Goal: Navigation & Orientation: Find specific page/section

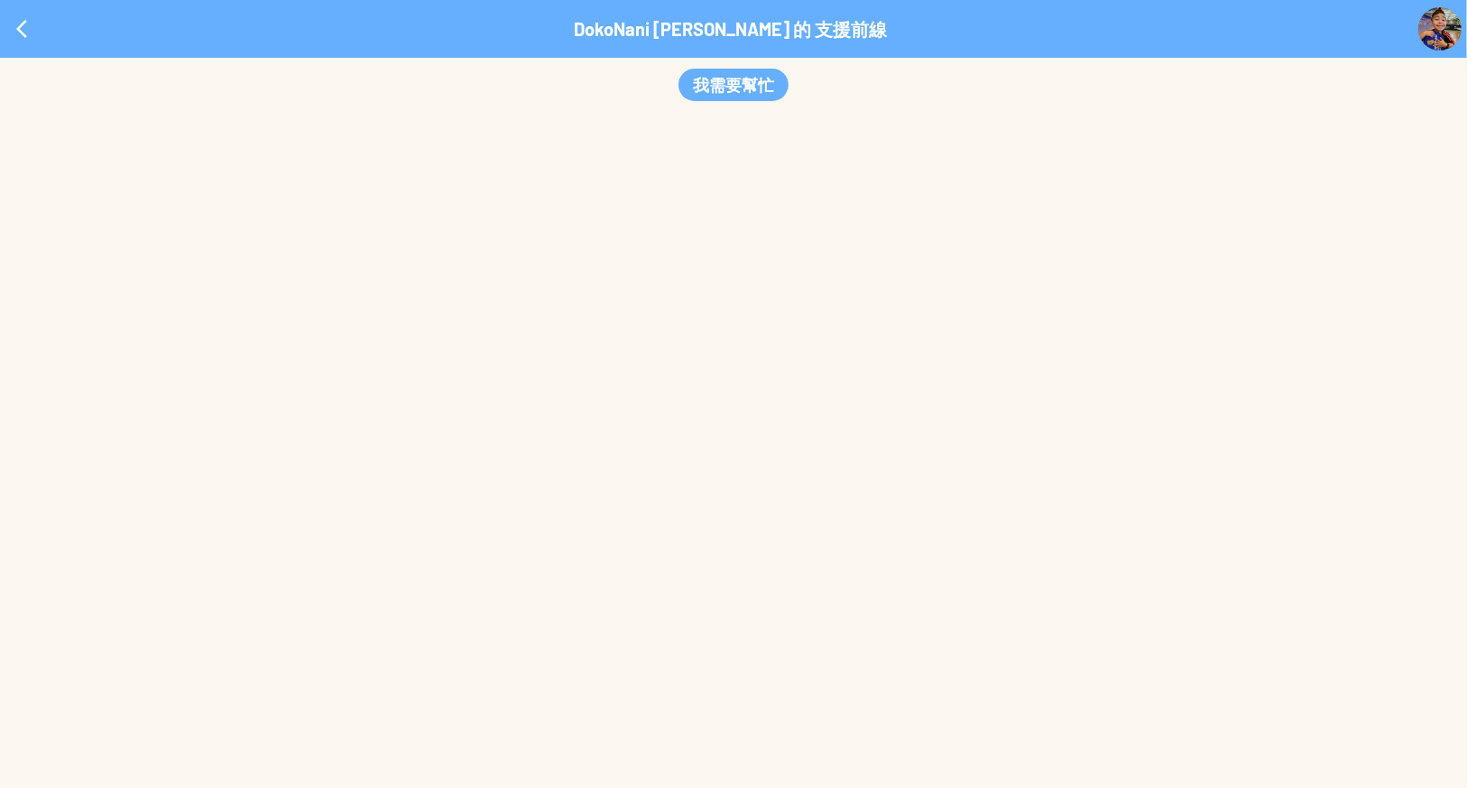
click at [1134, 137] on div "我需要幫忙 *" at bounding box center [733, 423] width 1467 height 730
click at [22, 26] on div at bounding box center [21, 28] width 43 height 43
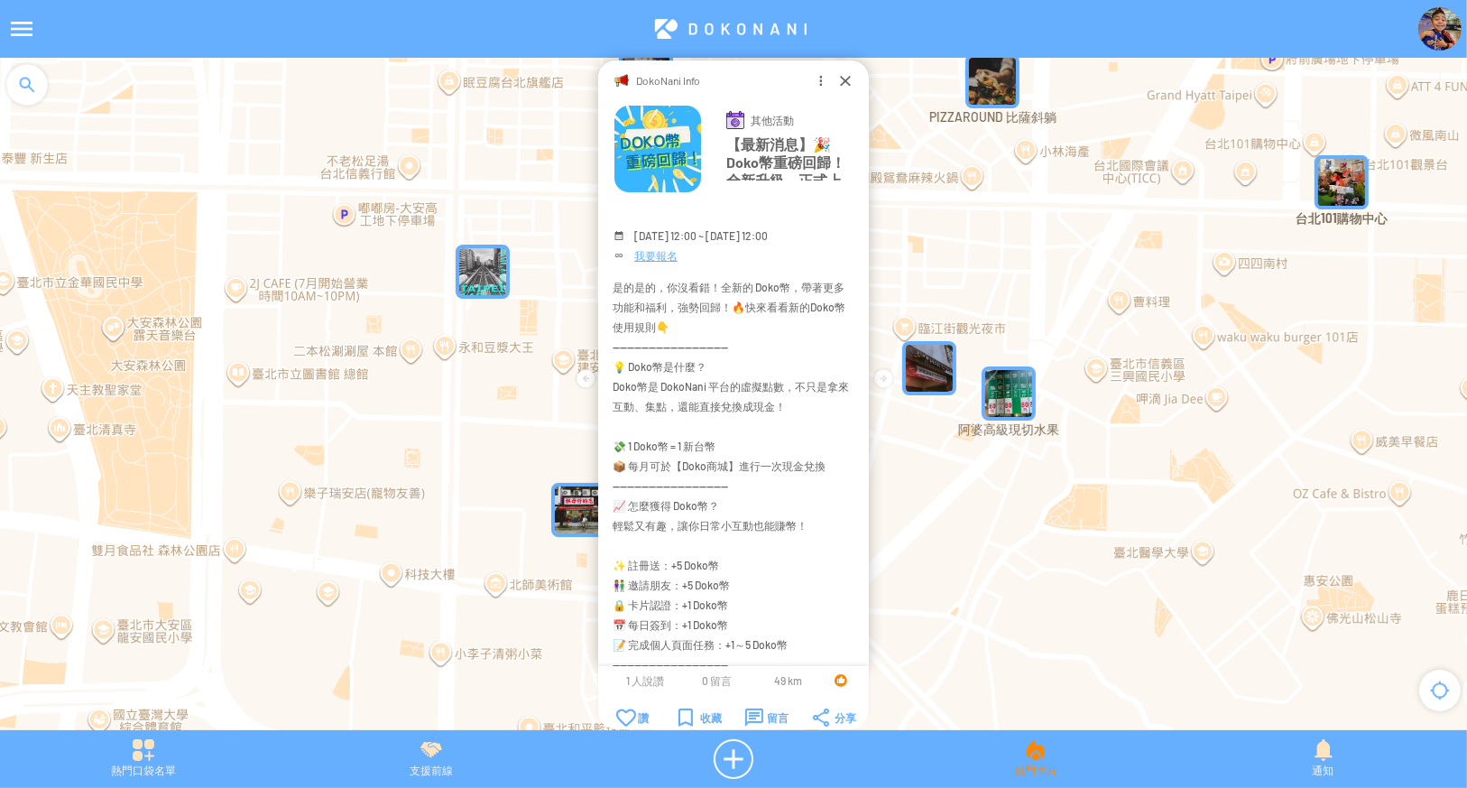
click at [1009, 771] on div "熱門卡片" at bounding box center [1035, 759] width 288 height 40
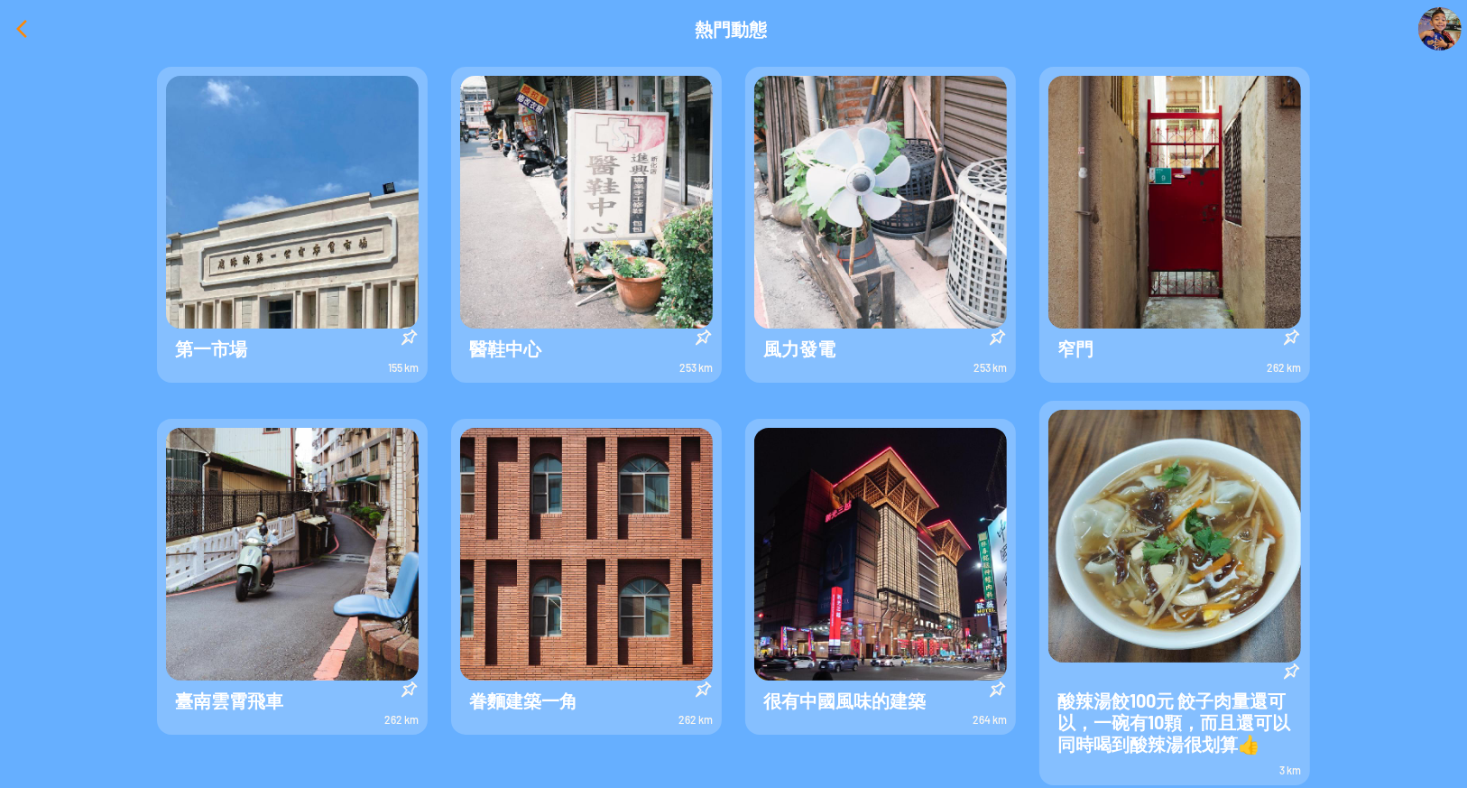
click at [18, 30] on div at bounding box center [21, 28] width 43 height 43
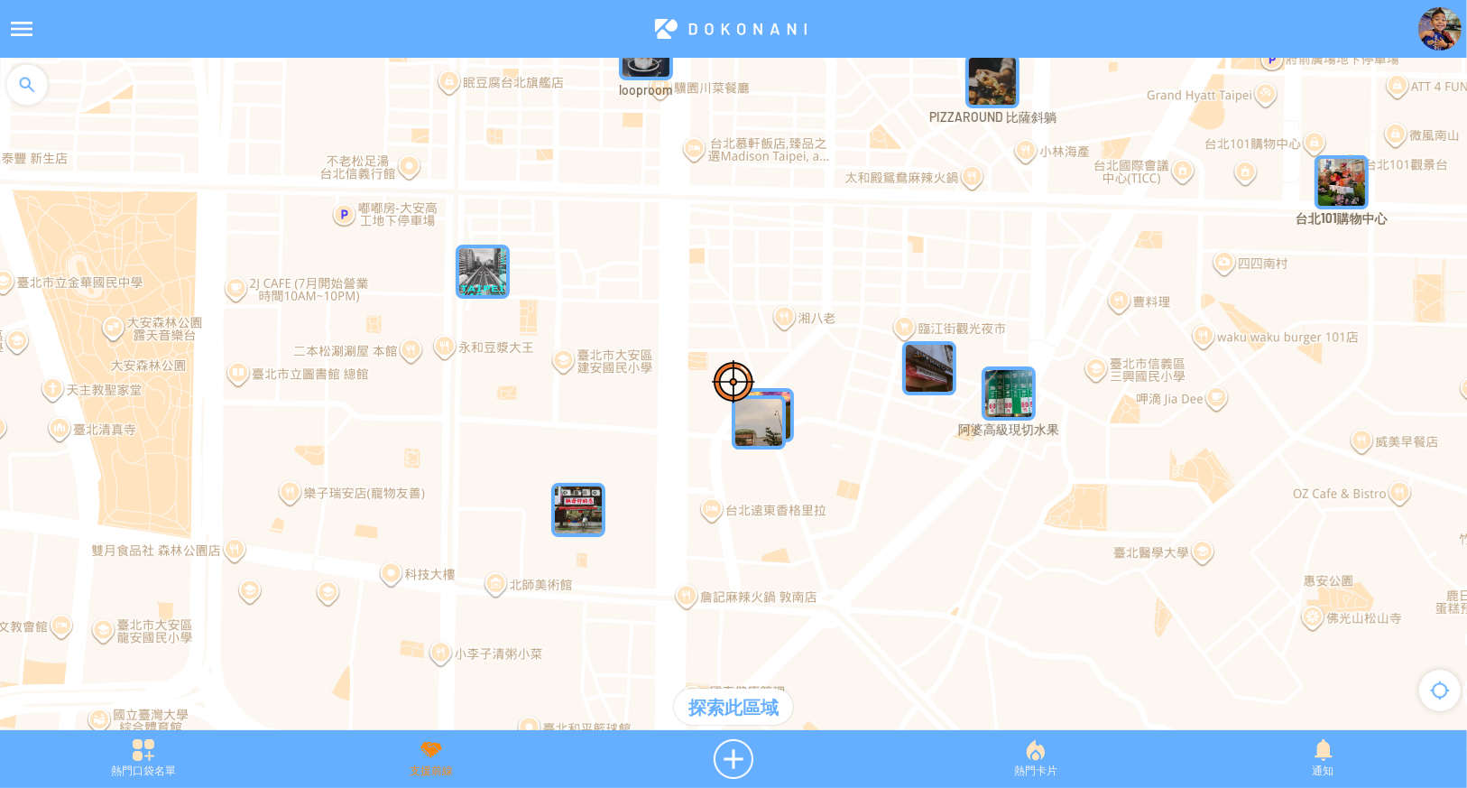
click at [429, 777] on div "支援前線" at bounding box center [432, 759] width 288 height 40
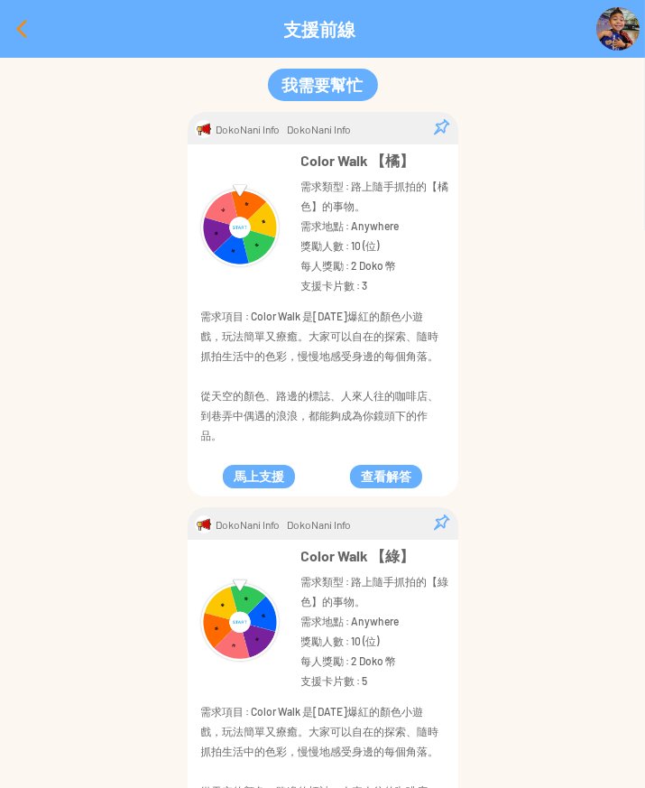
click at [18, 24] on div at bounding box center [21, 28] width 43 height 43
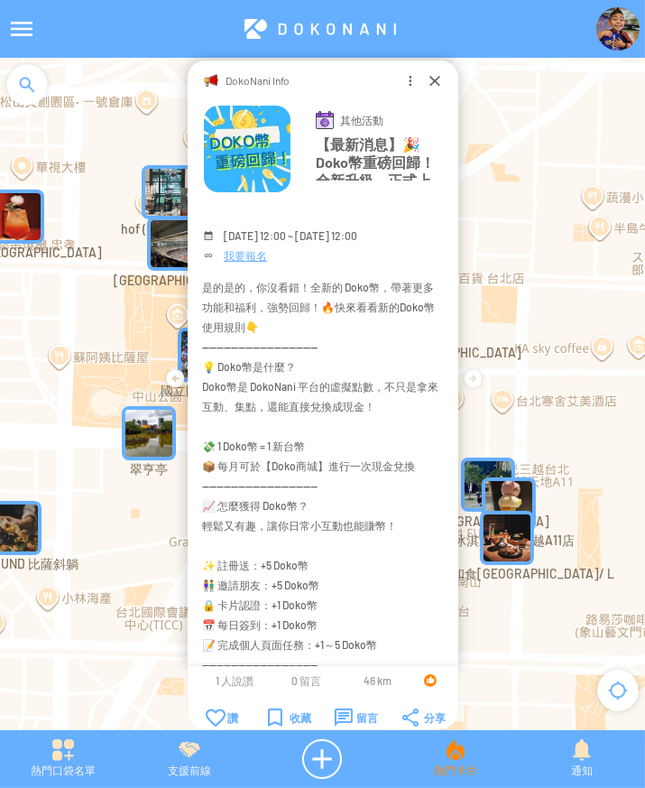
click at [455, 747] on div "熱門卡片" at bounding box center [455, 759] width 126 height 40
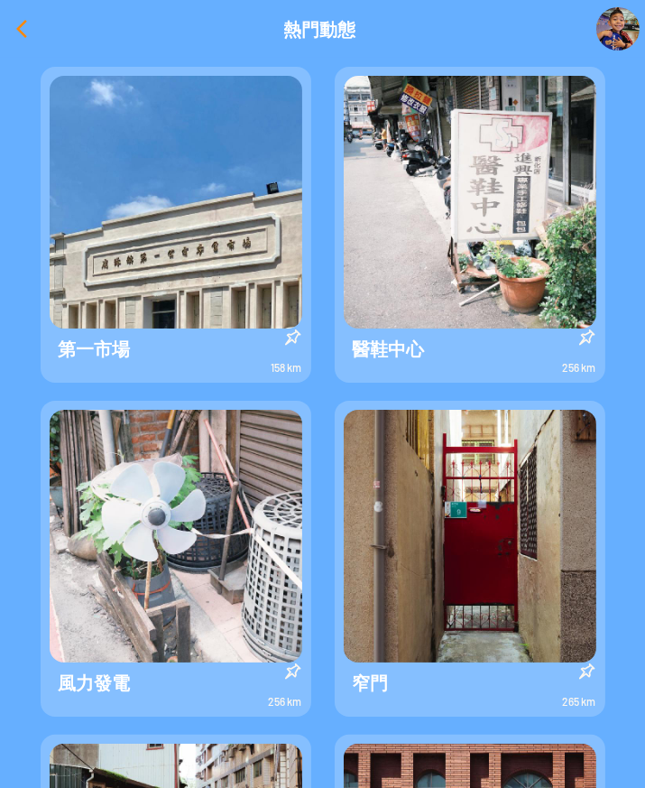
click at [13, 26] on div at bounding box center [21, 28] width 43 height 43
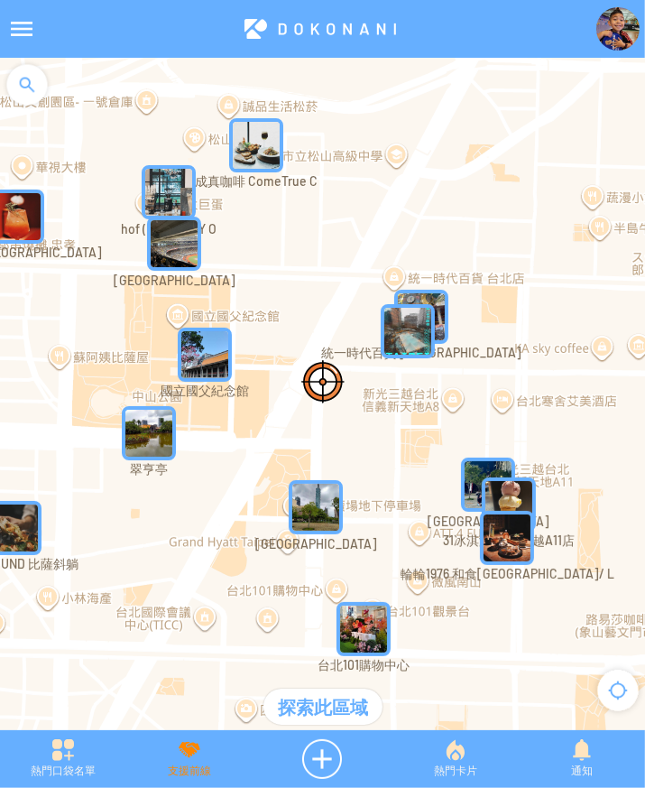
click at [207, 759] on div "支援前線" at bounding box center [189, 759] width 126 height 40
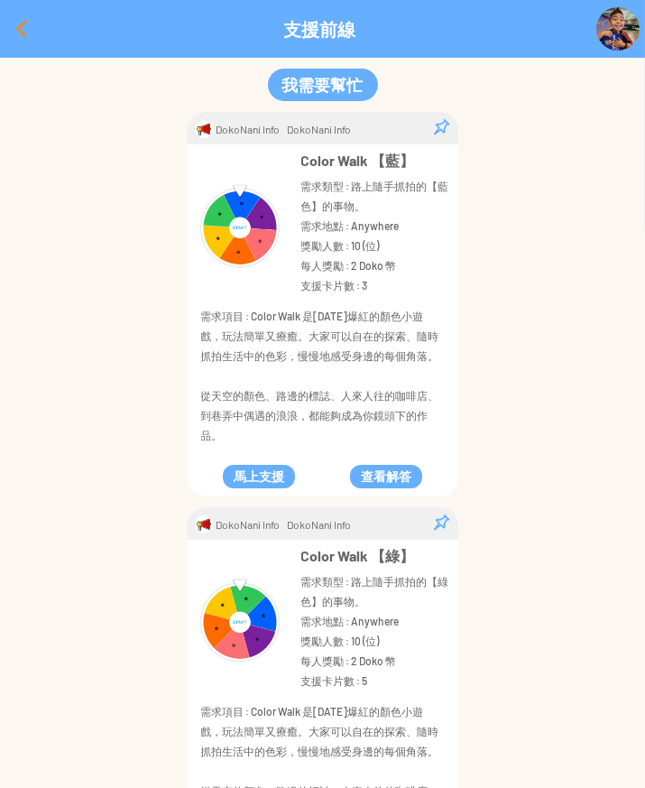
click at [14, 23] on div at bounding box center [21, 28] width 43 height 43
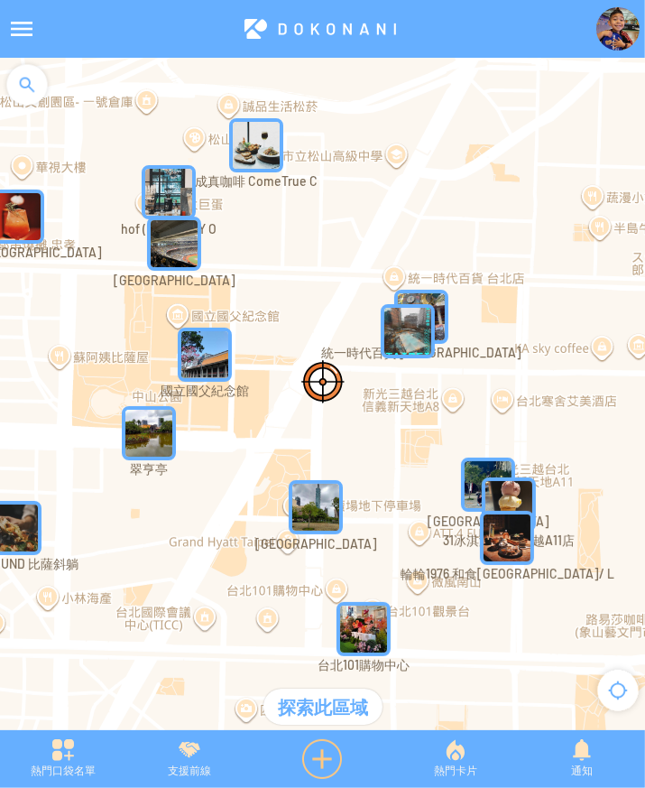
click at [307, 766] on div at bounding box center [322, 759] width 139 height 40
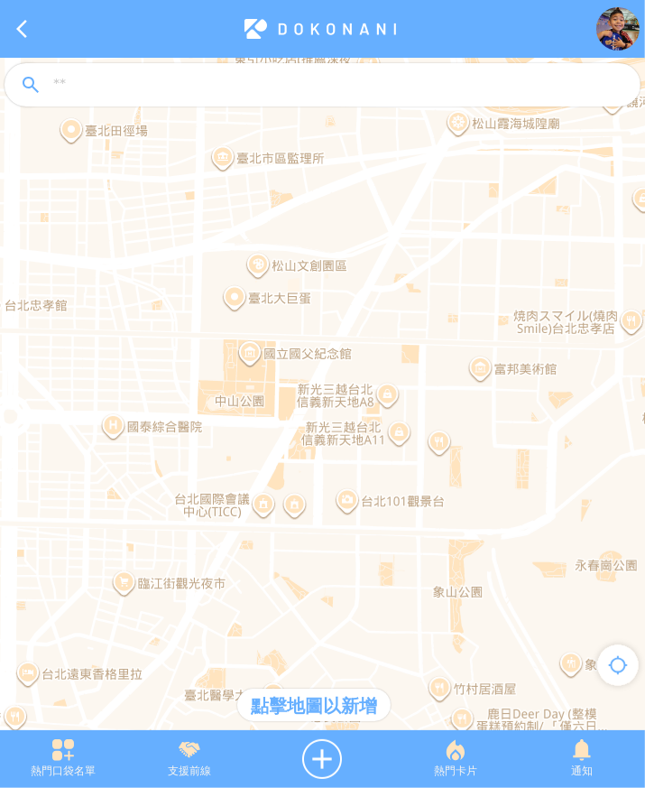
click at [488, 368] on div at bounding box center [322, 403] width 645 height 690
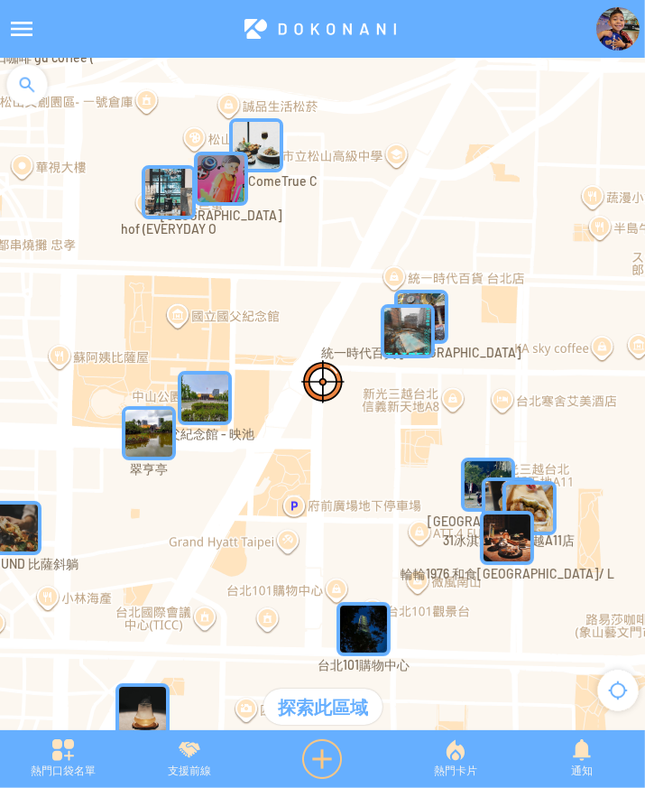
click at [327, 766] on div at bounding box center [322, 759] width 139 height 40
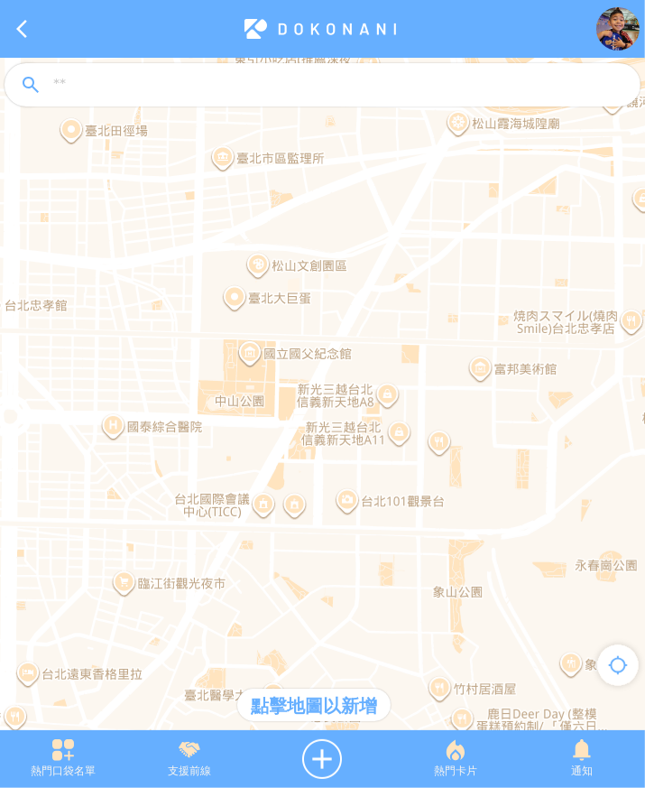
click at [484, 366] on div at bounding box center [322, 403] width 645 height 690
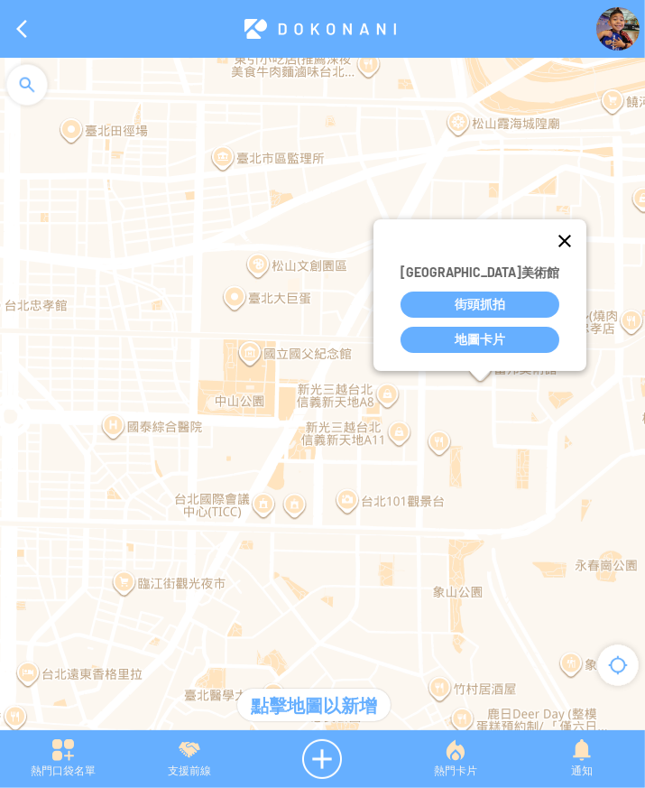
click at [543, 238] on button "關閉" at bounding box center [564, 240] width 43 height 43
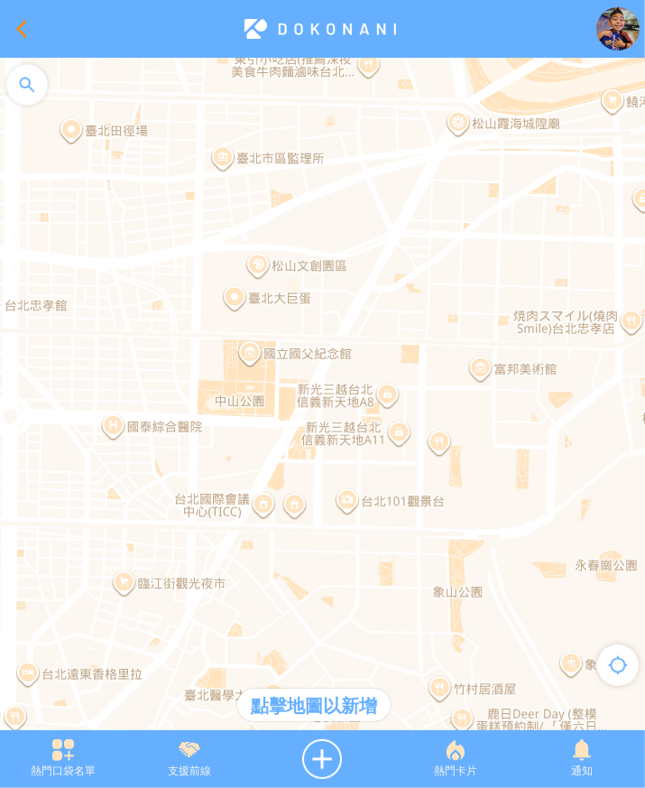
click at [16, 33] on div at bounding box center [21, 28] width 43 height 43
